Goal: Transaction & Acquisition: Purchase product/service

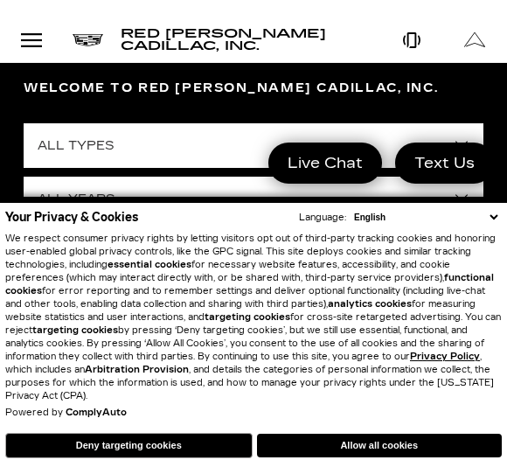
click at [386, 449] on button "Allow all cookies" at bounding box center [380, 446] width 246 height 24
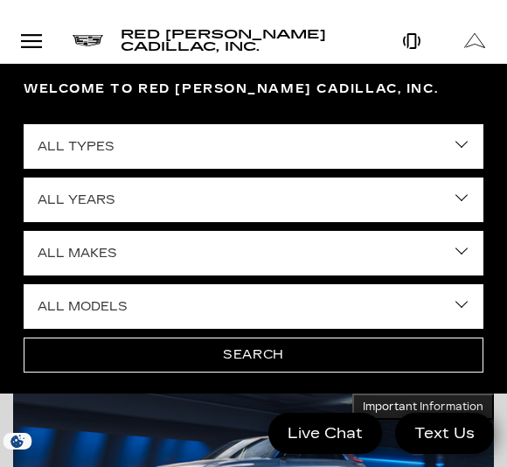
click at [484, 178] on link "✕" at bounding box center [483, 167] width 21 height 21
click at [445, 146] on select "All Types New Used Certified Used Demo" at bounding box center [254, 146] width 460 height 45
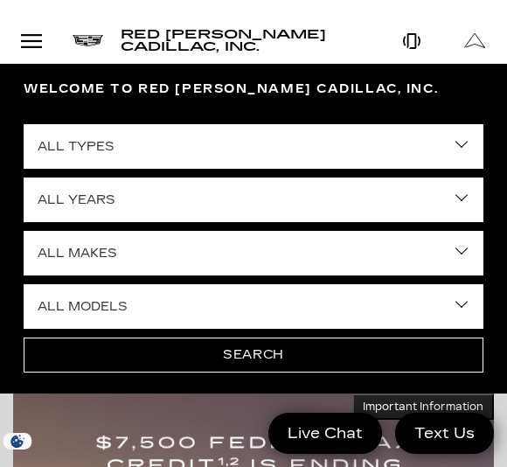
select select "Used"
click at [459, 246] on select "All Makes Audi BMW Buick Cadillac Chevrolet Ford Honda Jeep Land Rover Lexus Me…" at bounding box center [254, 253] width 460 height 45
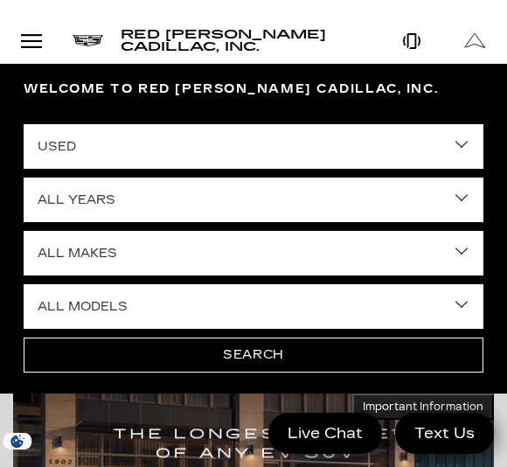
select select "BMW"
click at [296, 303] on select "All Models X5 X7 XM" at bounding box center [254, 306] width 460 height 45
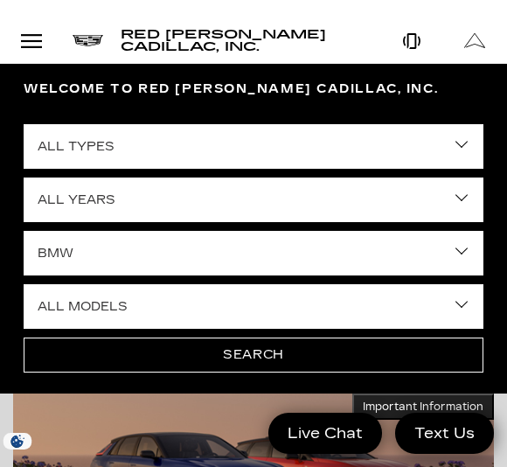
select select "XM"
click at [292, 355] on button "Search" at bounding box center [254, 355] width 460 height 35
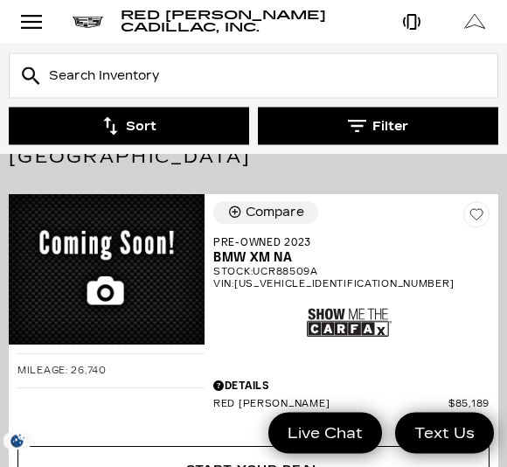
scroll to position [277, 0]
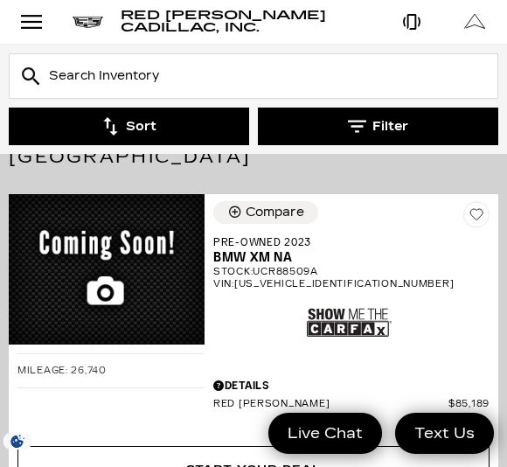
click at [277, 250] on span "BMW XM NA" at bounding box center [344, 258] width 263 height 16
